Goal: Information Seeking & Learning: Check status

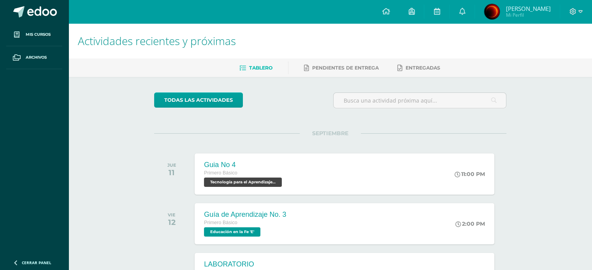
click at [535, 6] on span "[PERSON_NAME]" at bounding box center [527, 9] width 45 height 8
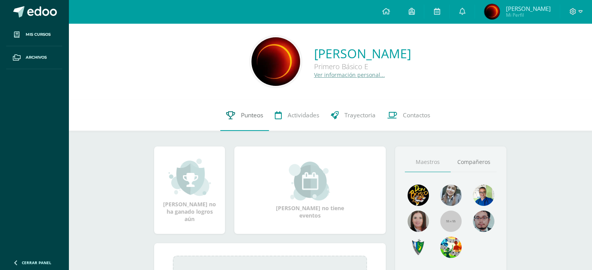
click at [249, 114] on span "Punteos" at bounding box center [252, 115] width 22 height 8
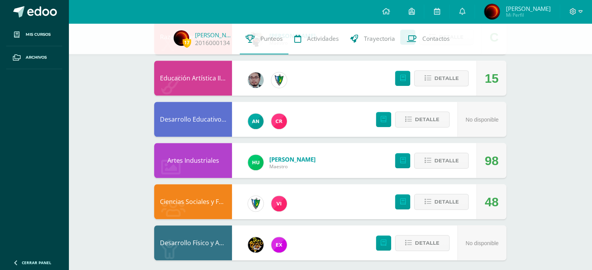
scroll to position [562, 0]
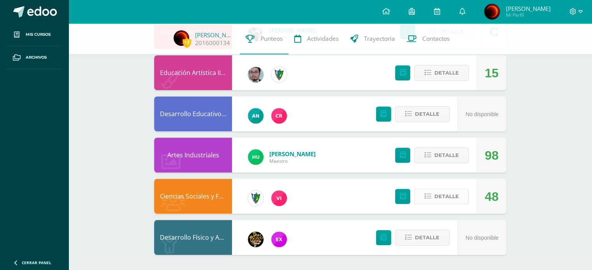
click at [444, 196] on span "Detalle" at bounding box center [446, 197] width 25 height 14
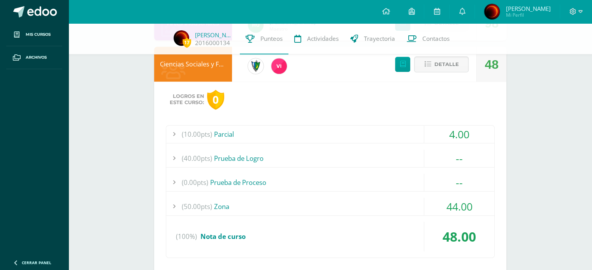
scroll to position [718, 0]
